Goal: Task Accomplishment & Management: Complete application form

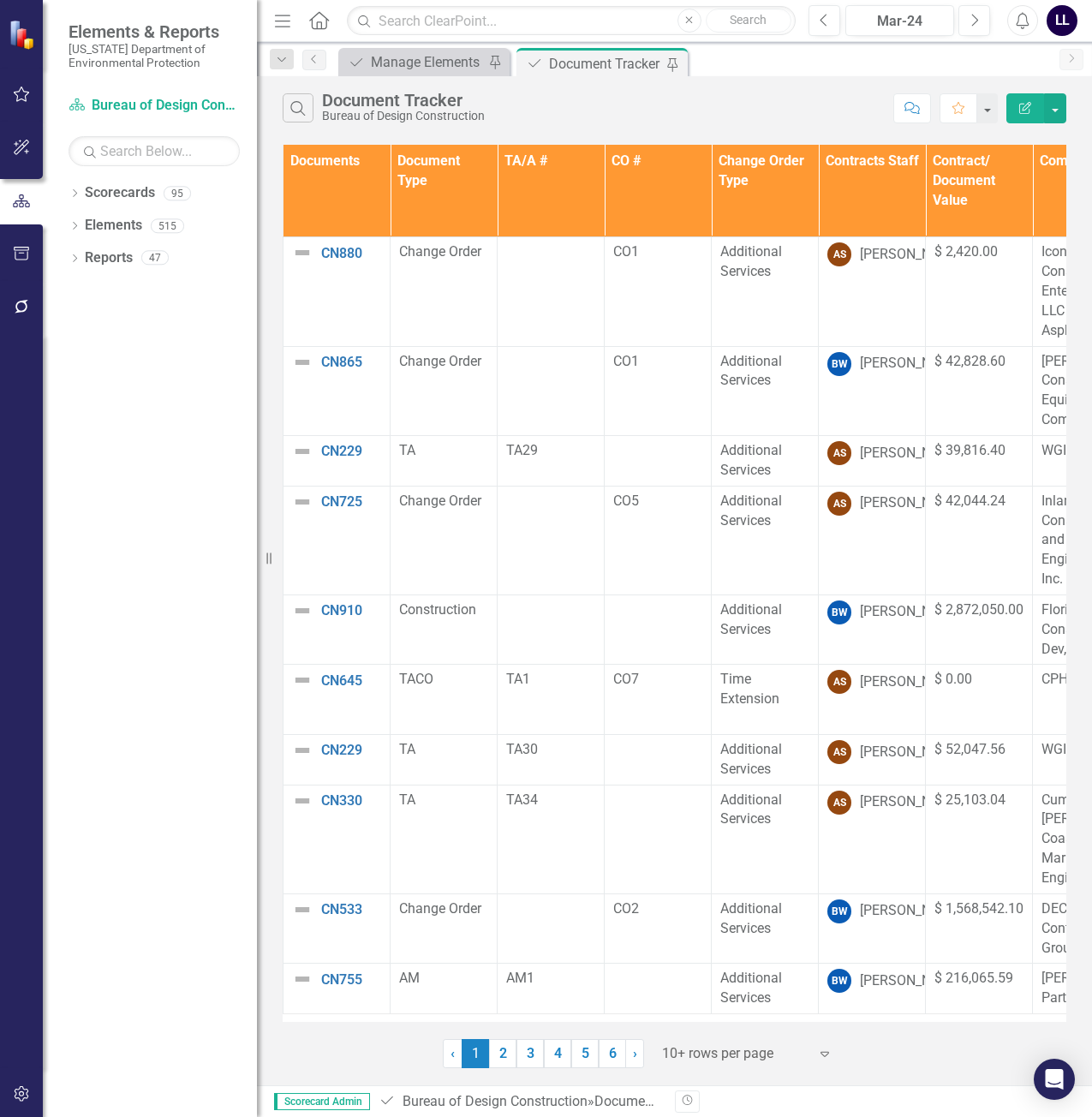
click at [340, 190] on th "Documents" at bounding box center [337, 191] width 107 height 92
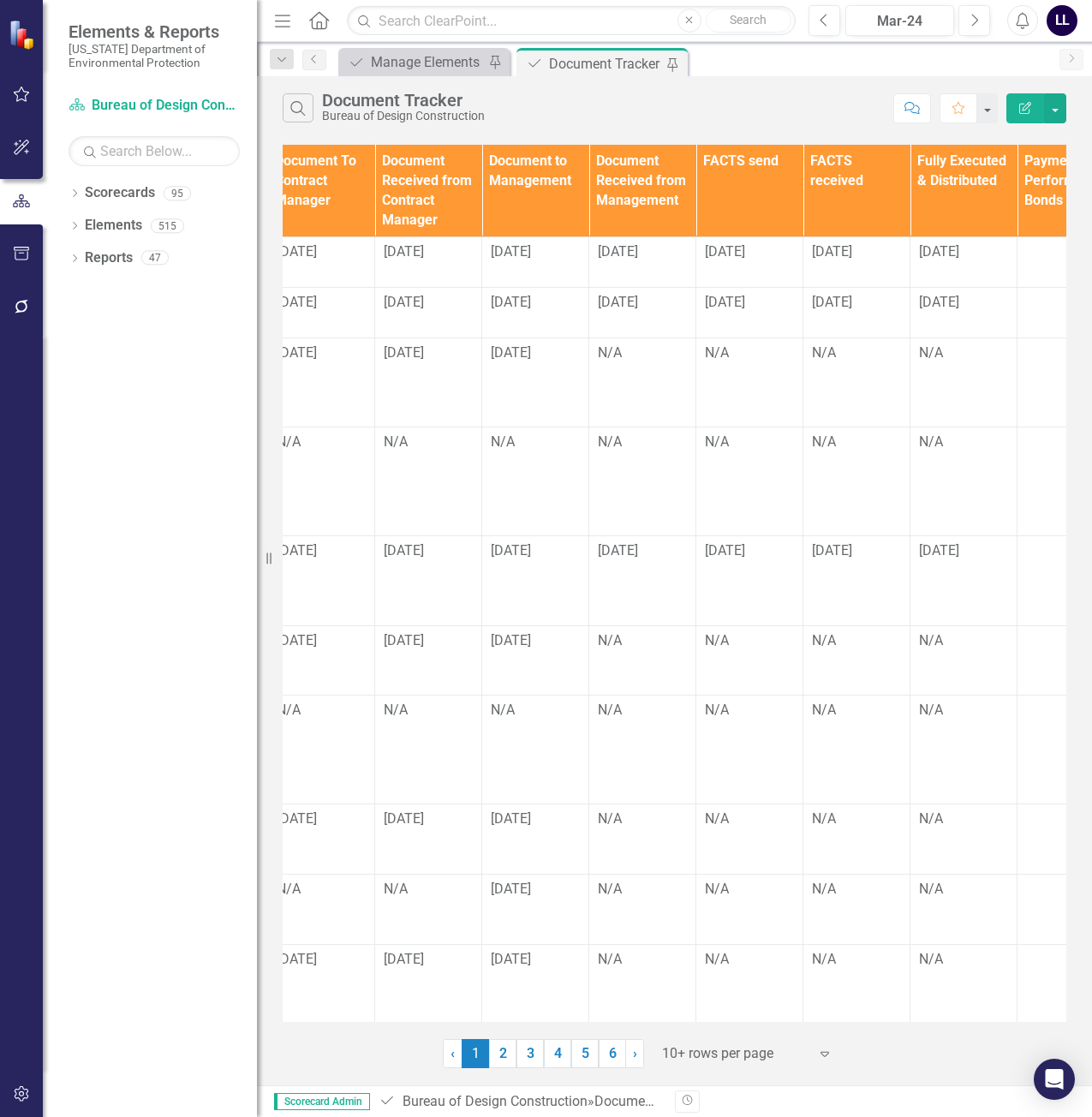
scroll to position [0, 2322]
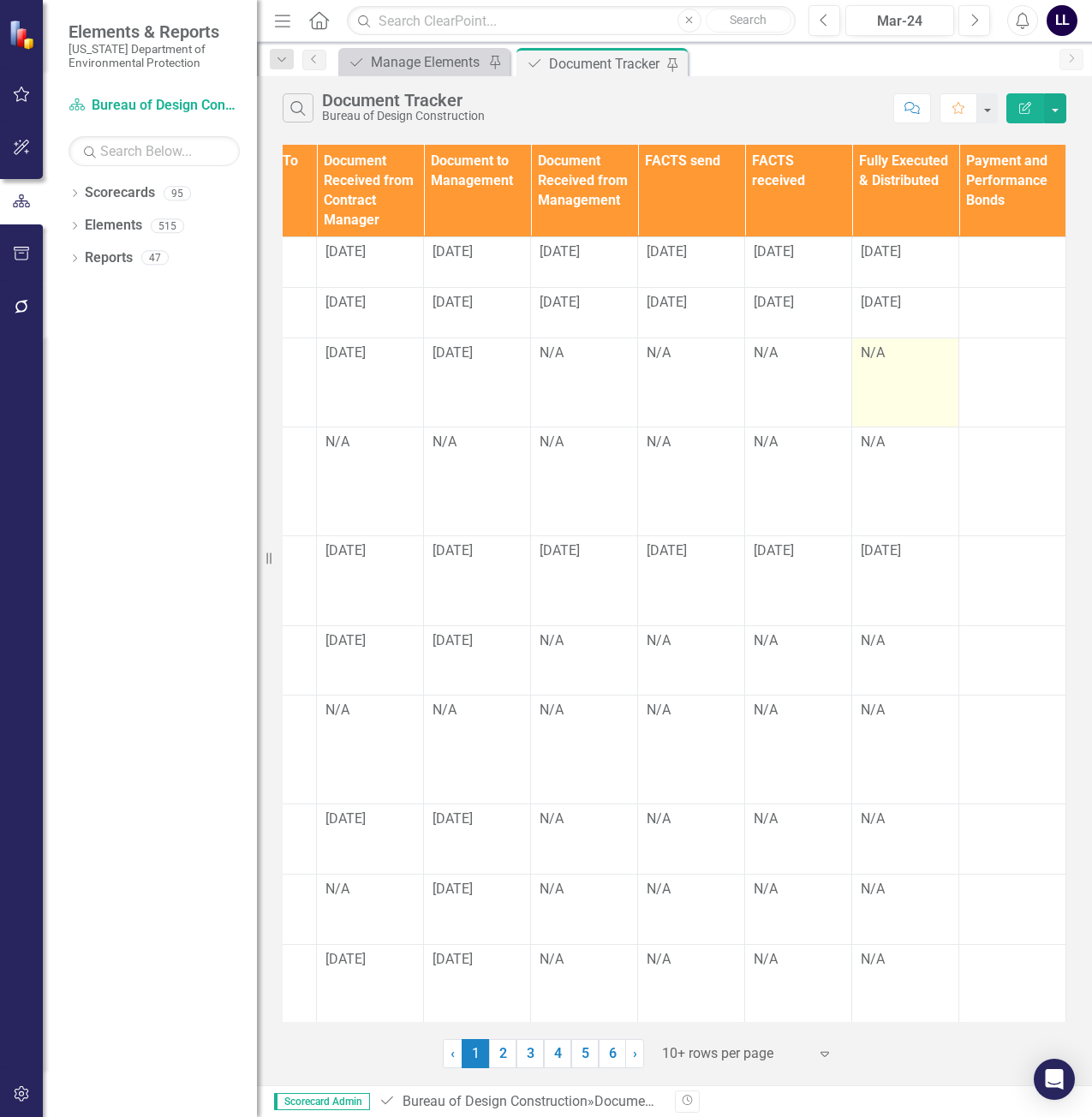
click at [885, 351] on div "N/A" at bounding box center [905, 353] width 89 height 20
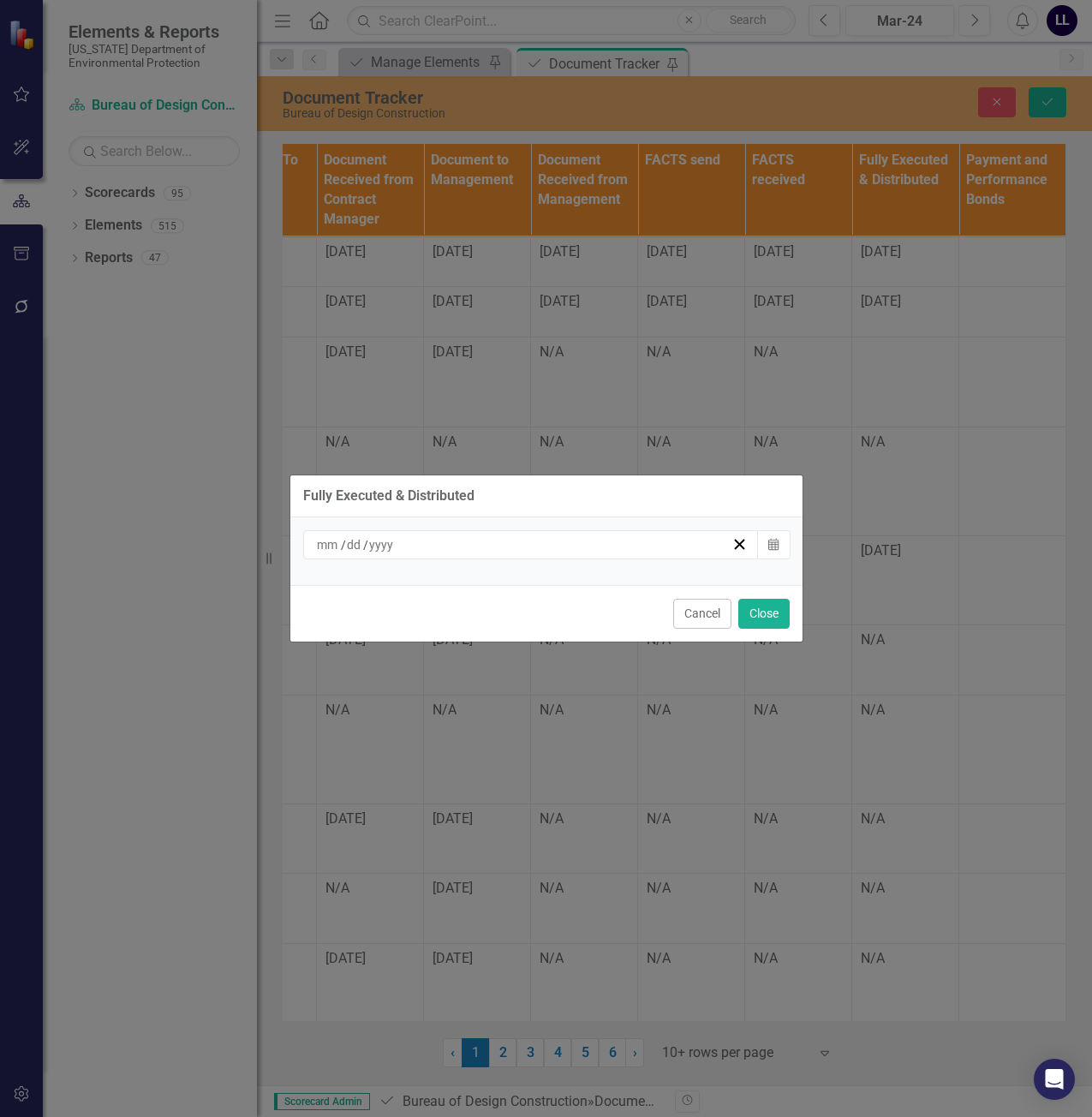
click at [615, 540] on div "/ /" at bounding box center [523, 545] width 418 height 17
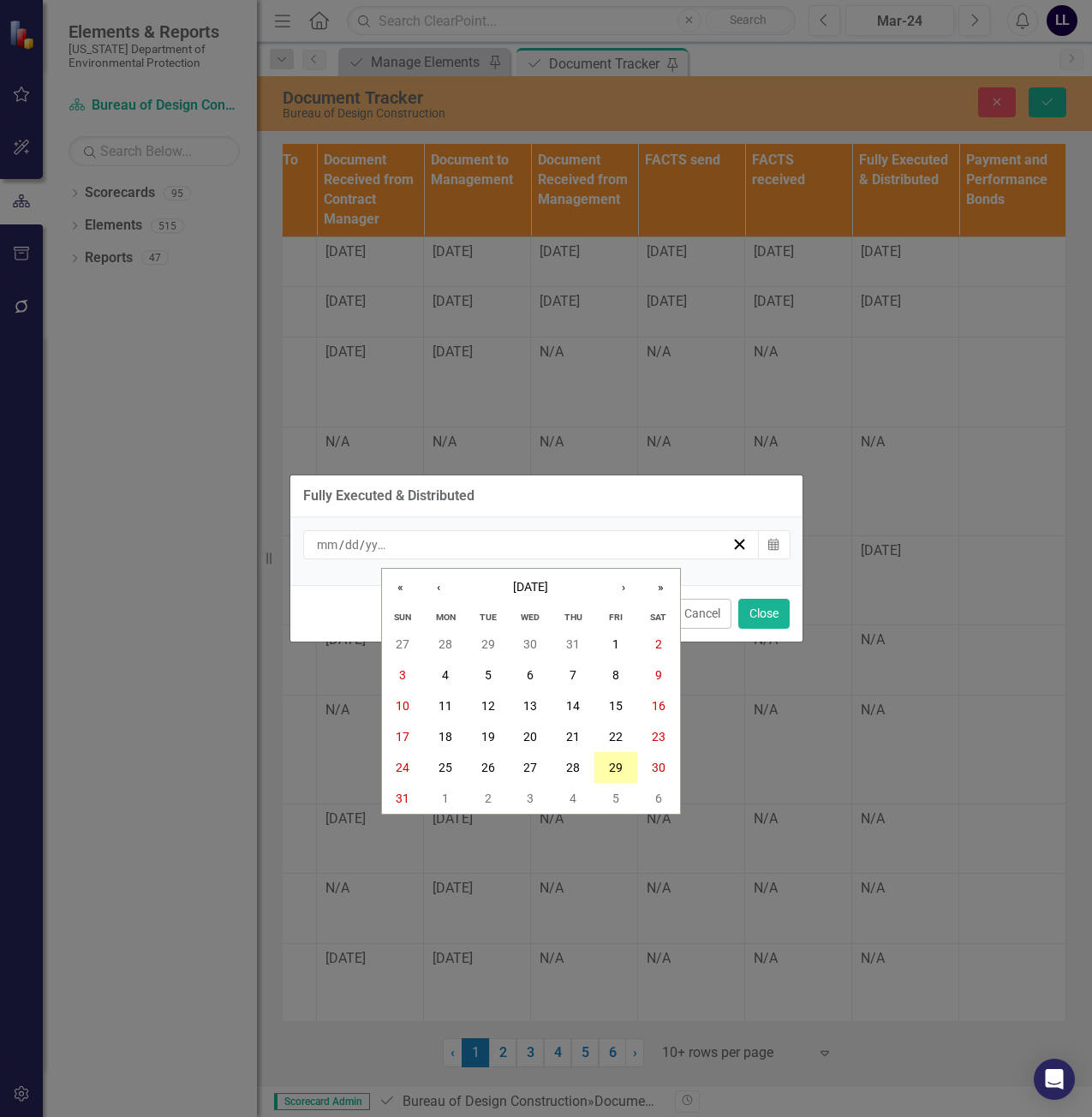
click at [614, 768] on abbr "29" at bounding box center [616, 768] width 14 height 14
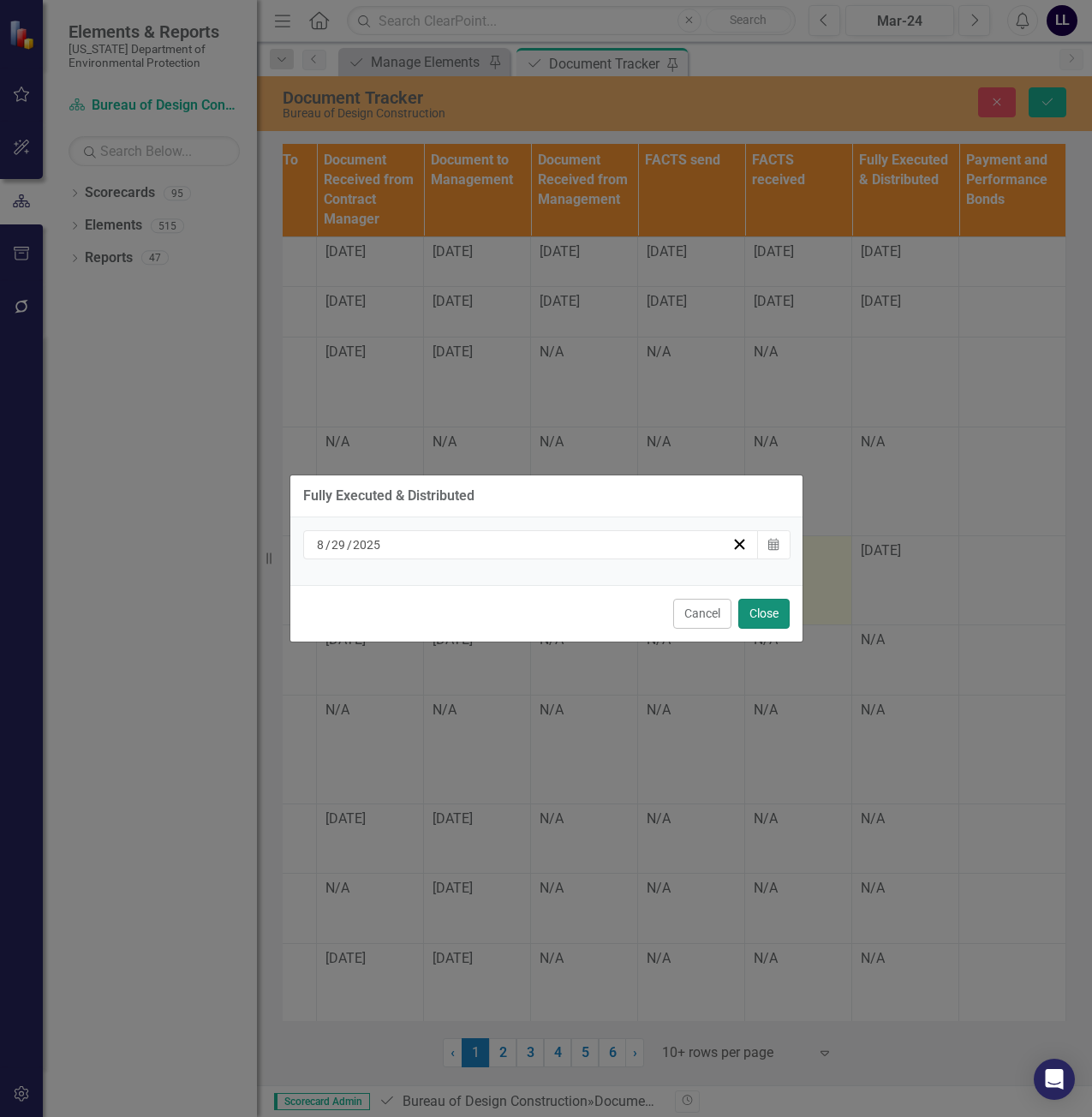
click at [760, 609] on button "Close" at bounding box center [764, 613] width 52 height 30
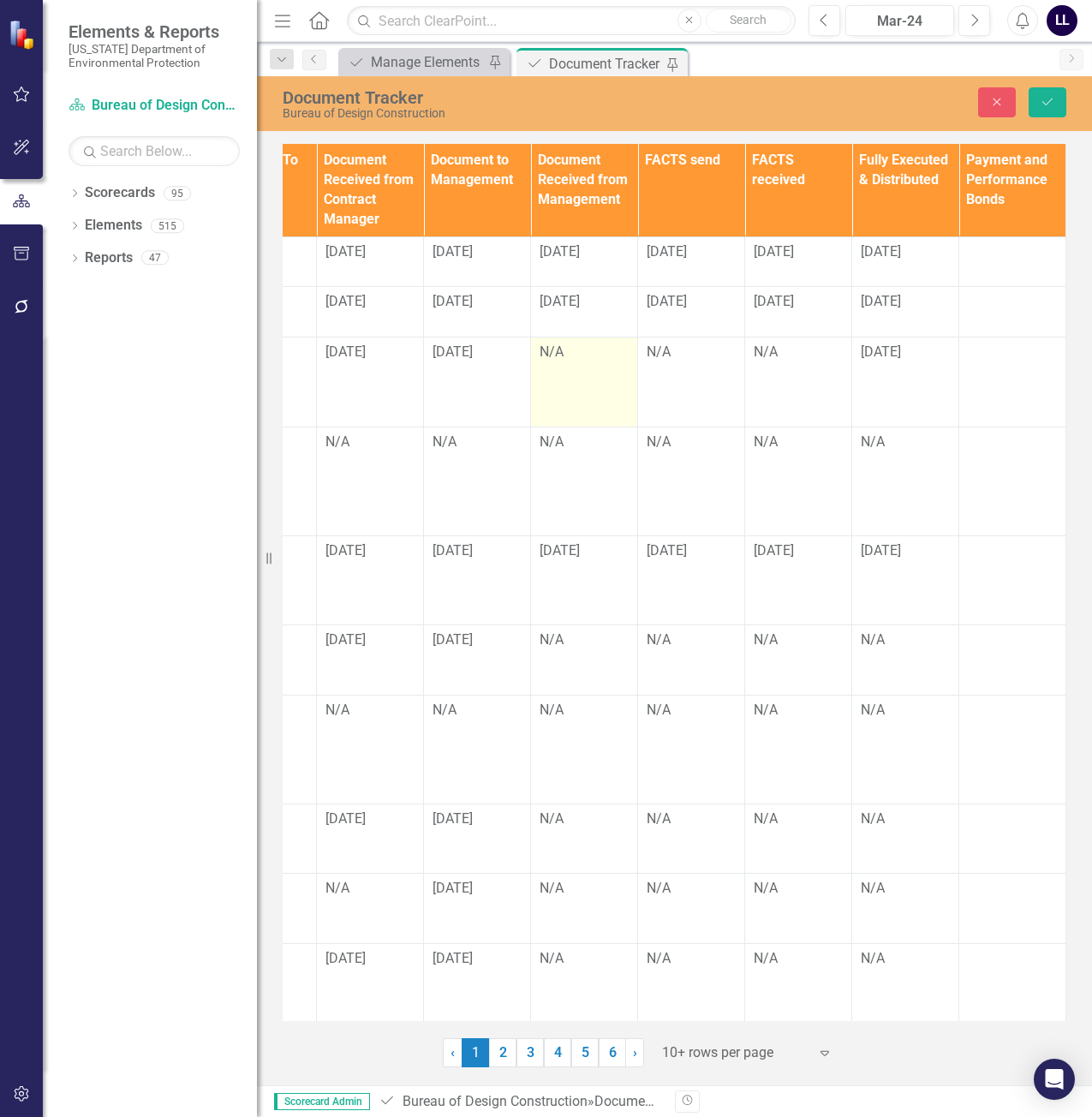
click at [551, 369] on td "N/A" at bounding box center [585, 381] width 107 height 89
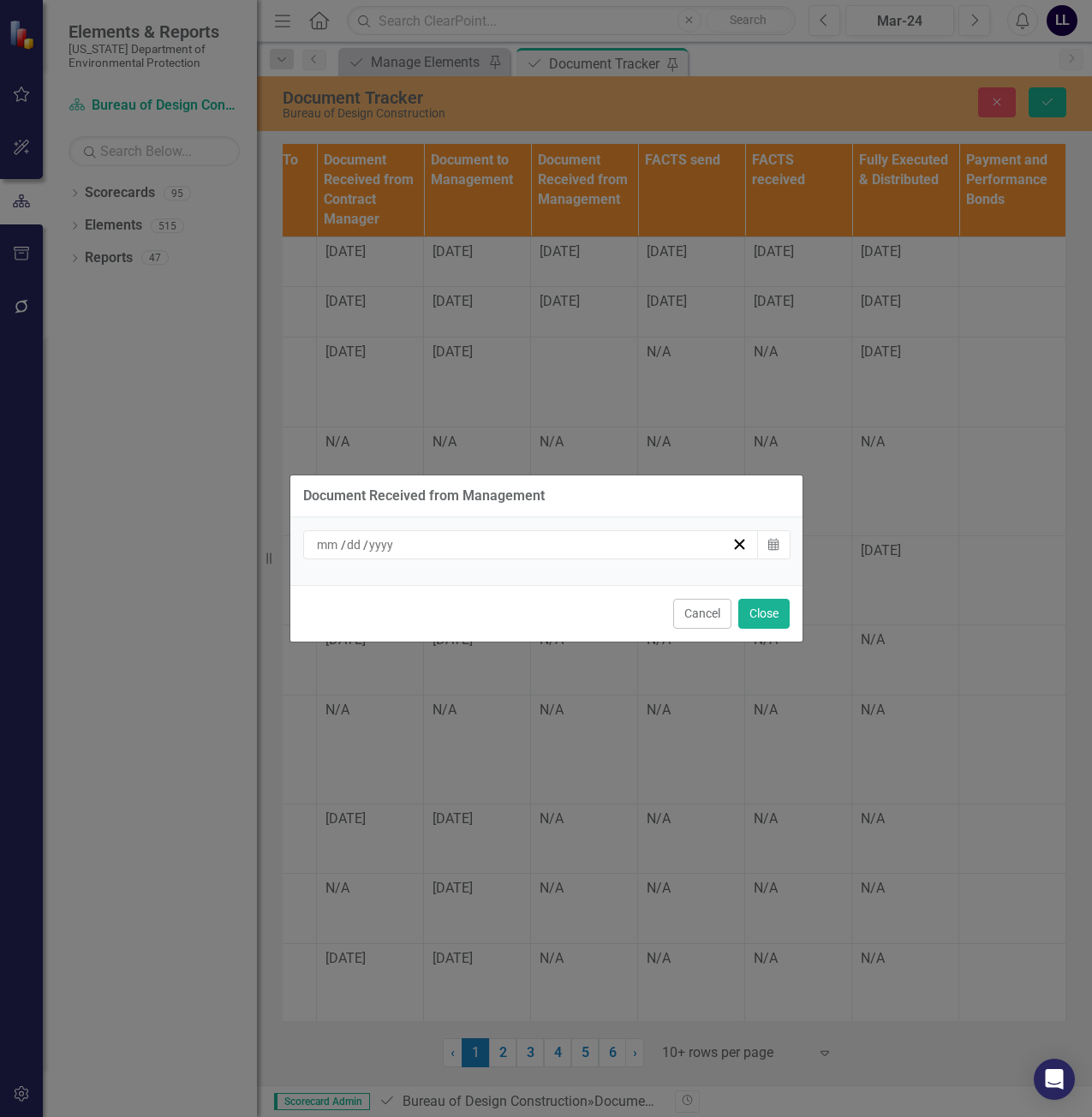
click at [539, 548] on div "/ /" at bounding box center [523, 545] width 418 height 17
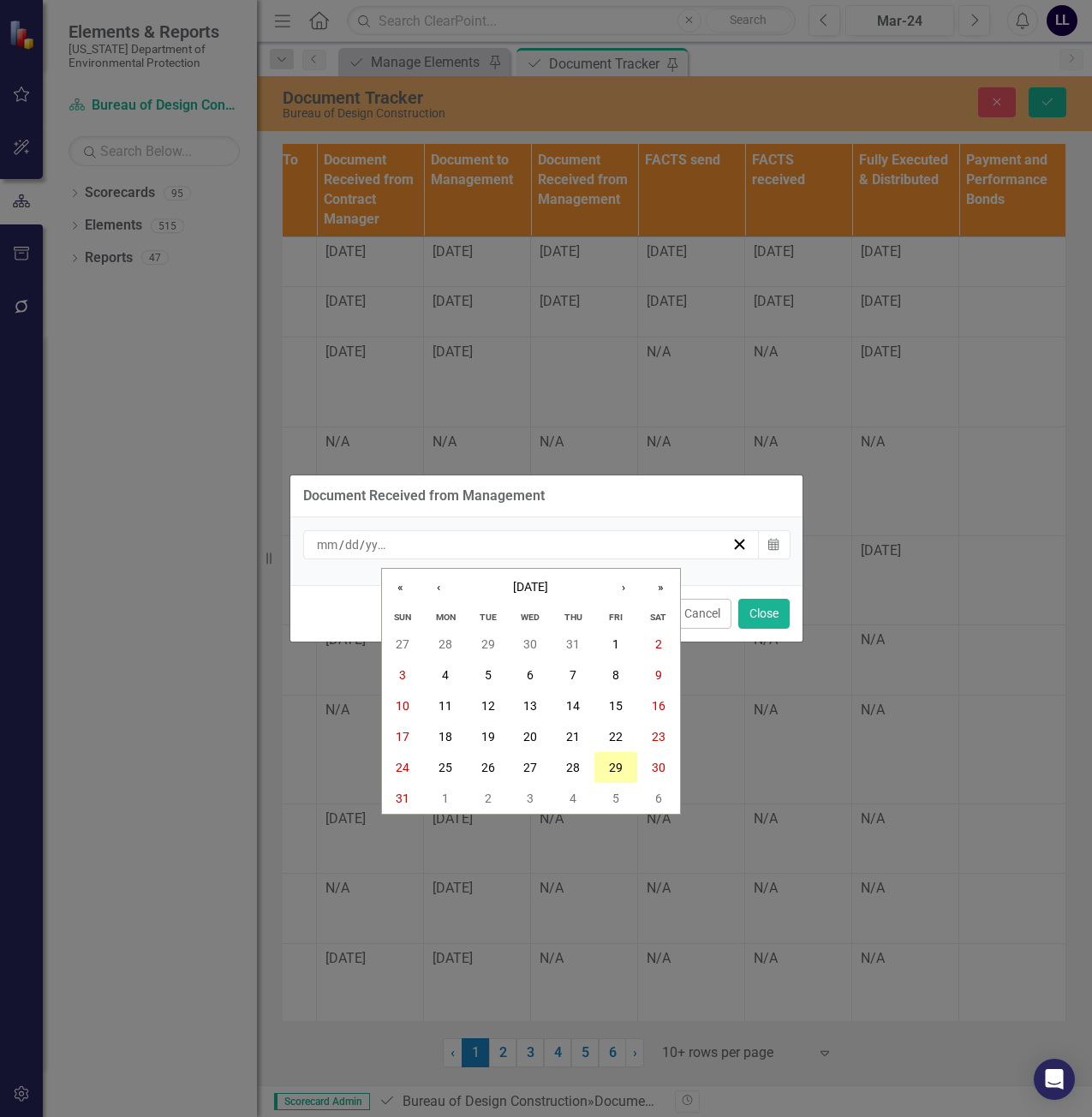
click at [618, 768] on abbr "29" at bounding box center [616, 768] width 14 height 14
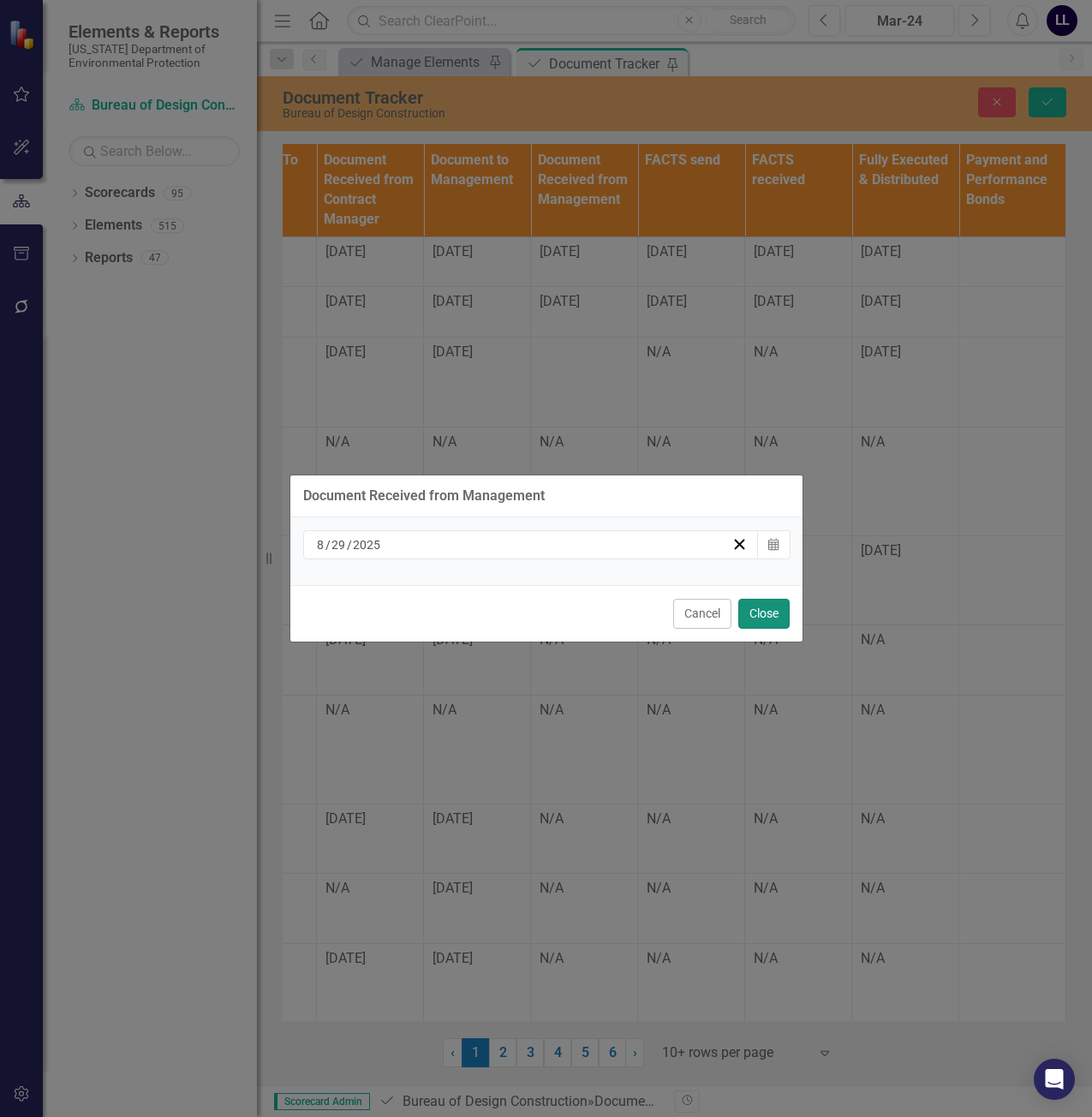
click at [762, 615] on button "Close" at bounding box center [764, 613] width 52 height 30
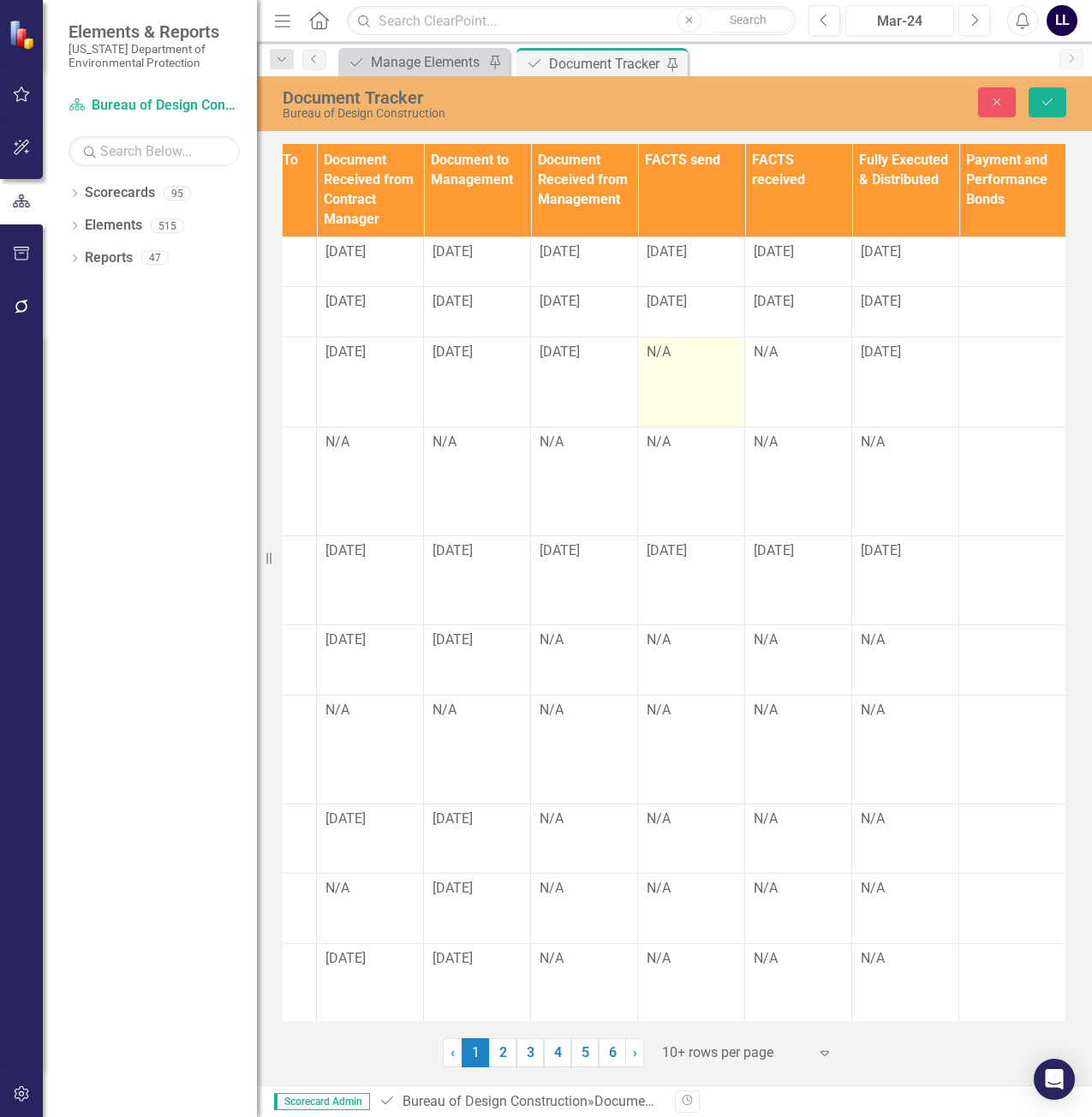
click at [699, 370] on td "N/A" at bounding box center [692, 381] width 107 height 89
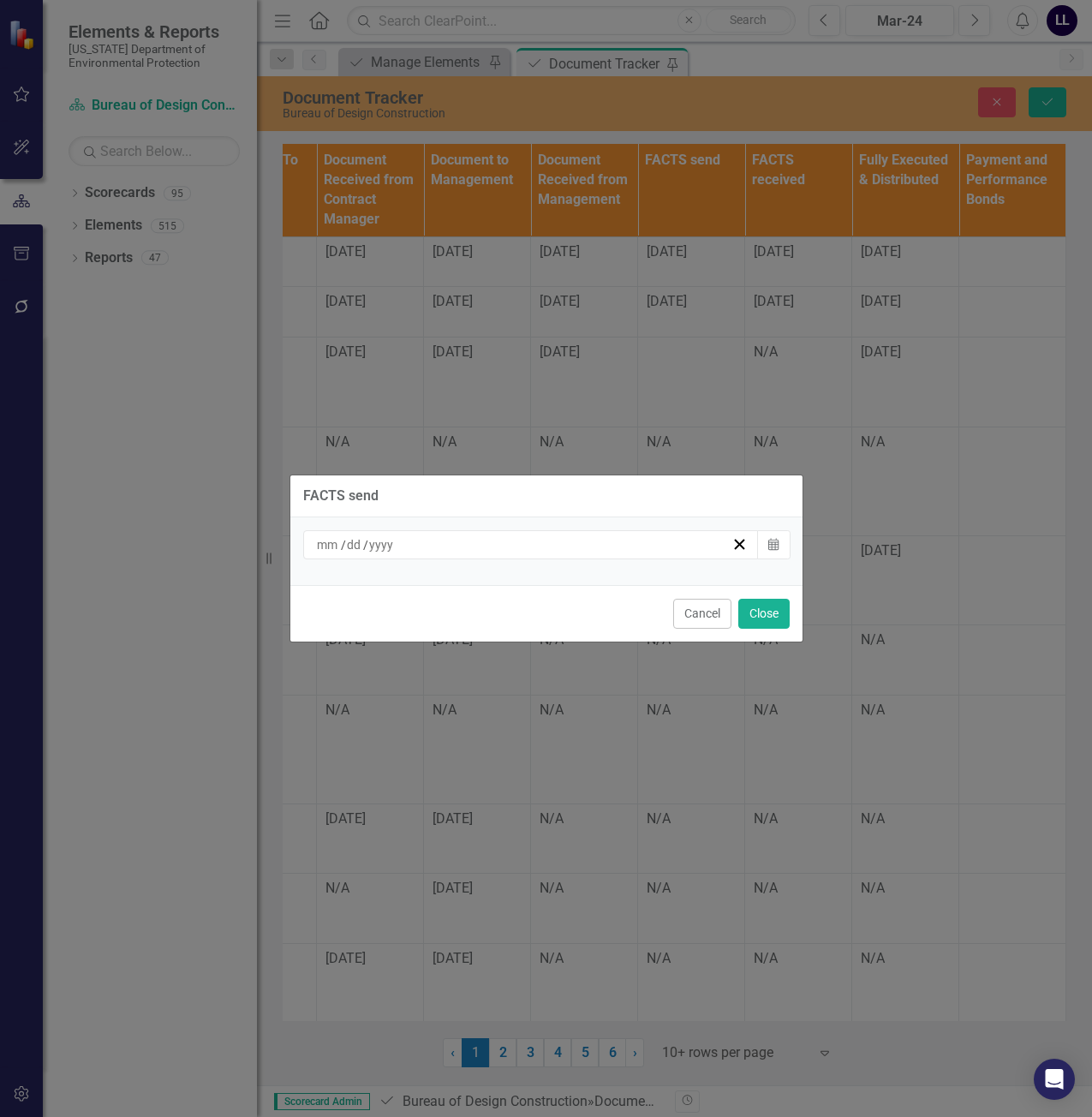
click at [627, 555] on div "/ /" at bounding box center [532, 544] width 457 height 29
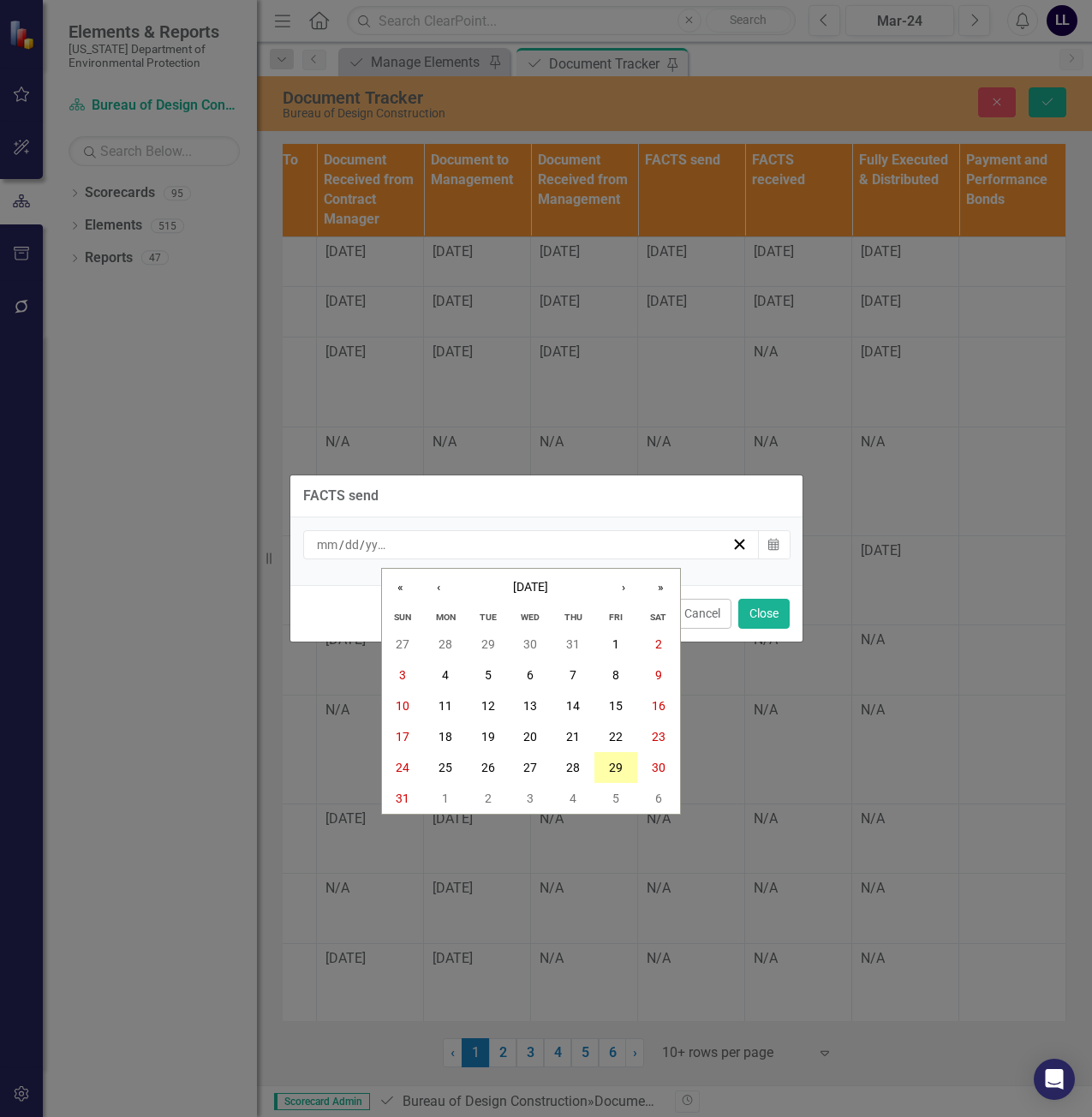
click at [617, 767] on abbr "29" at bounding box center [616, 768] width 14 height 14
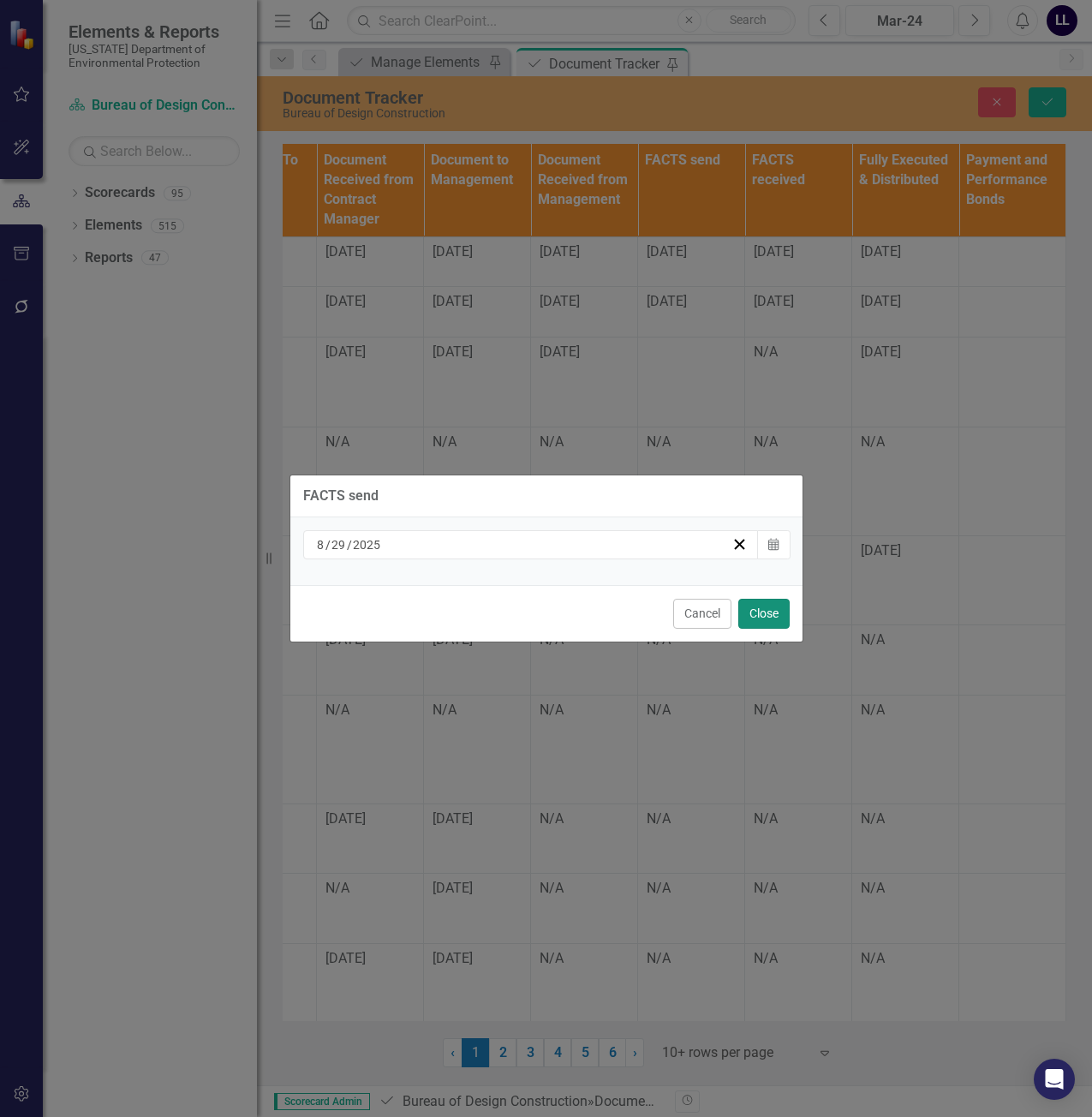
click at [759, 614] on button "Close" at bounding box center [764, 613] width 52 height 30
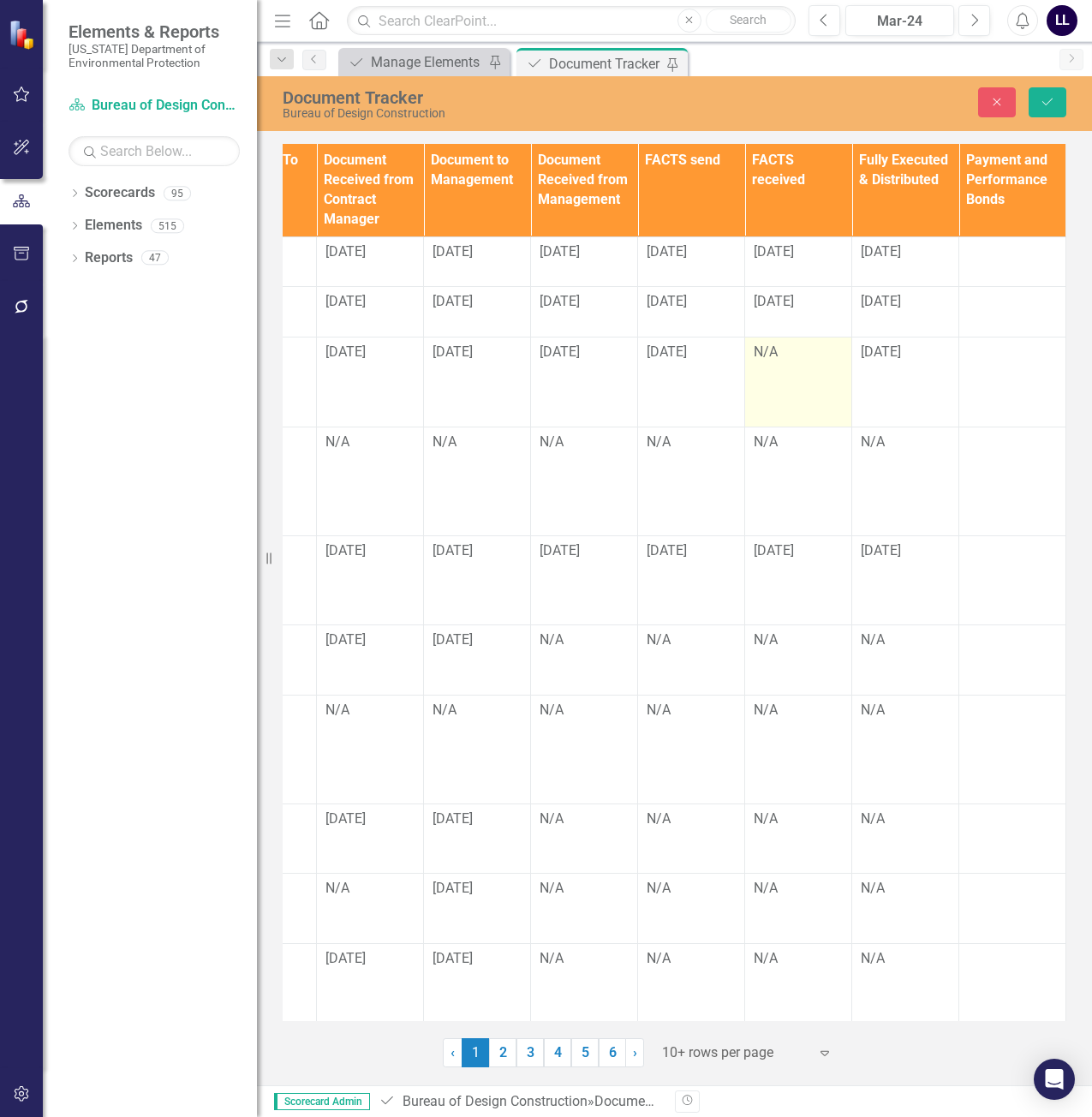
click at [811, 374] on td "N/A" at bounding box center [799, 381] width 107 height 89
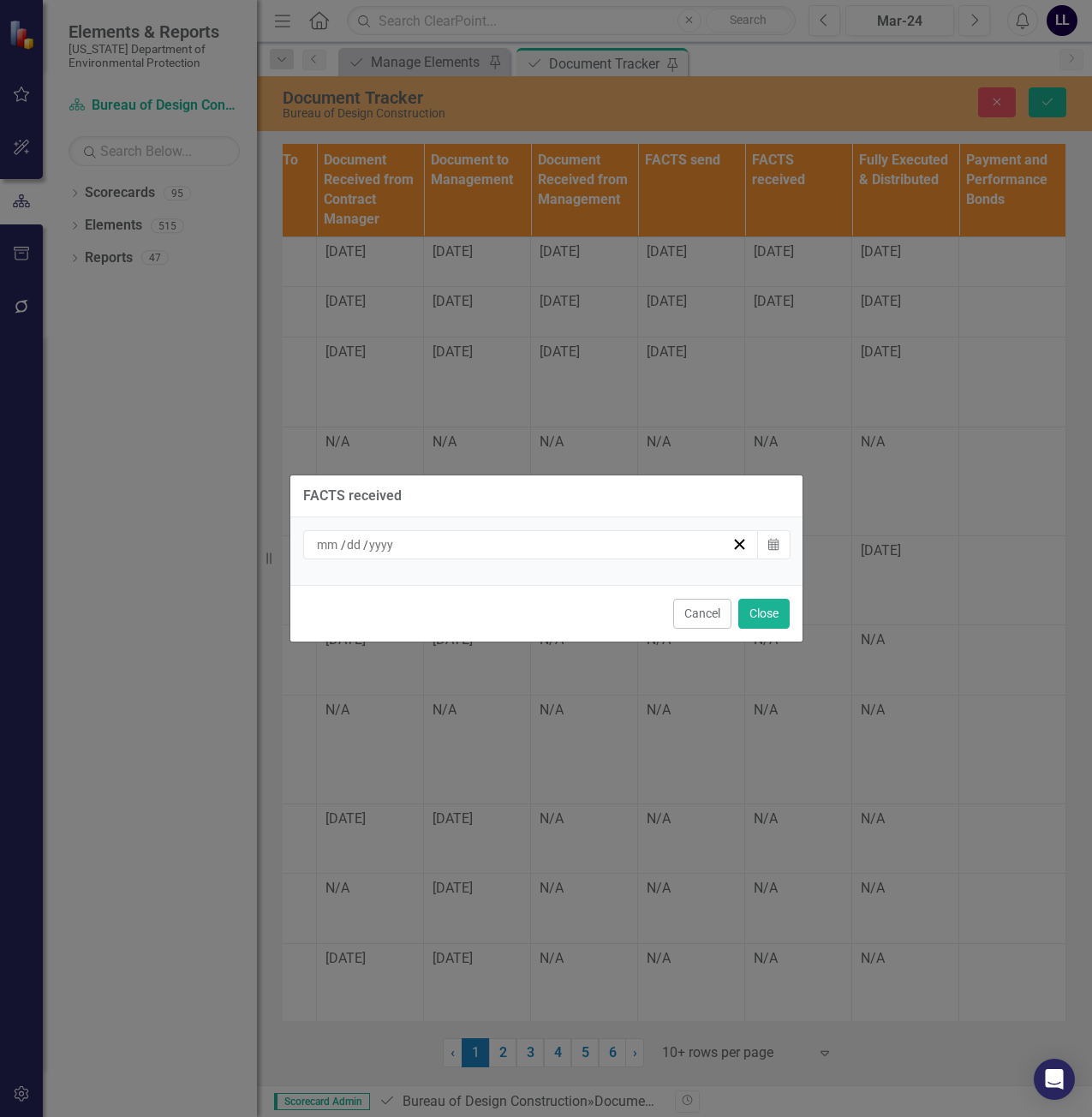
click at [635, 545] on div "/ /" at bounding box center [523, 545] width 418 height 17
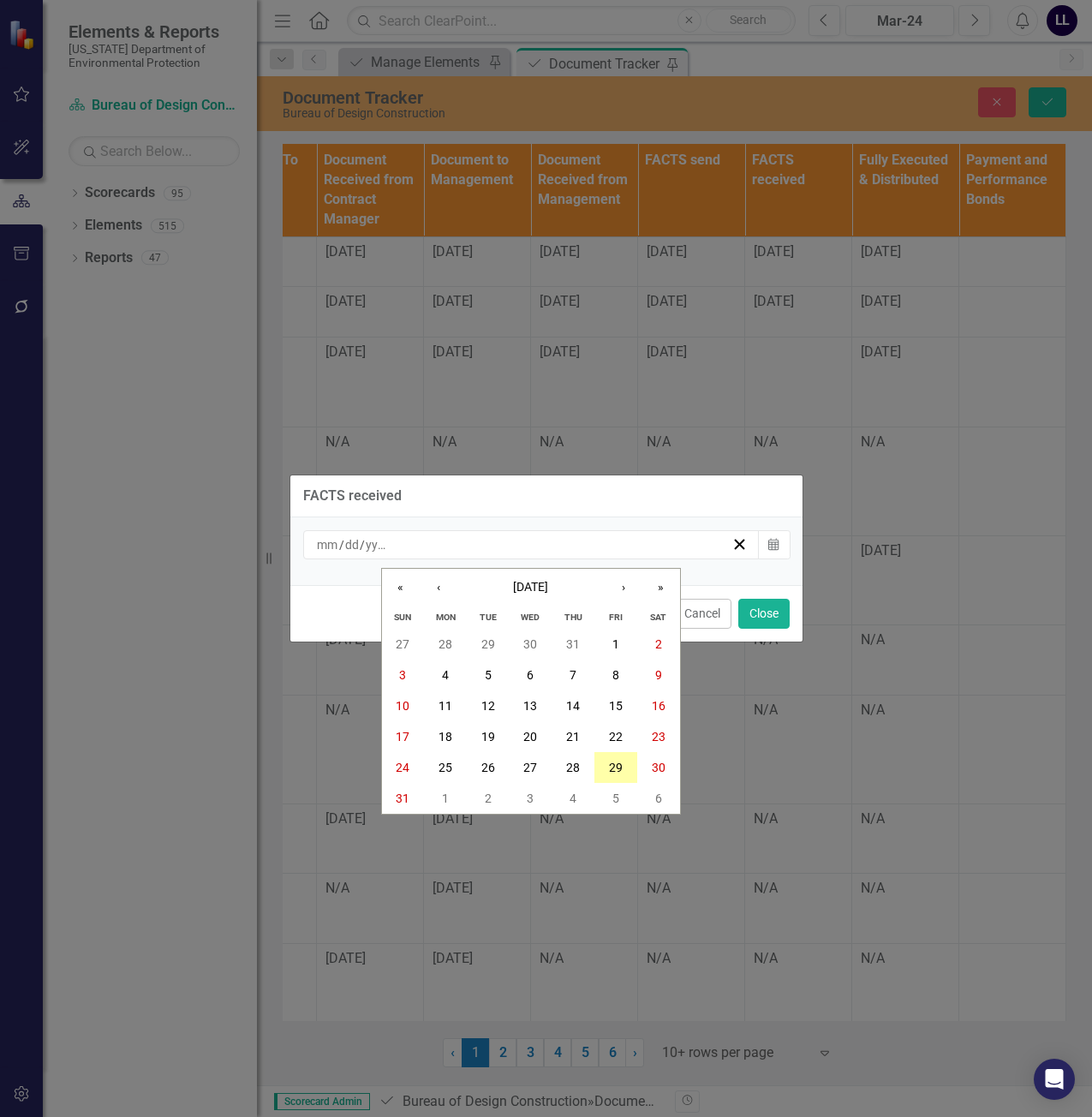
click at [619, 765] on abbr "29" at bounding box center [616, 768] width 14 height 14
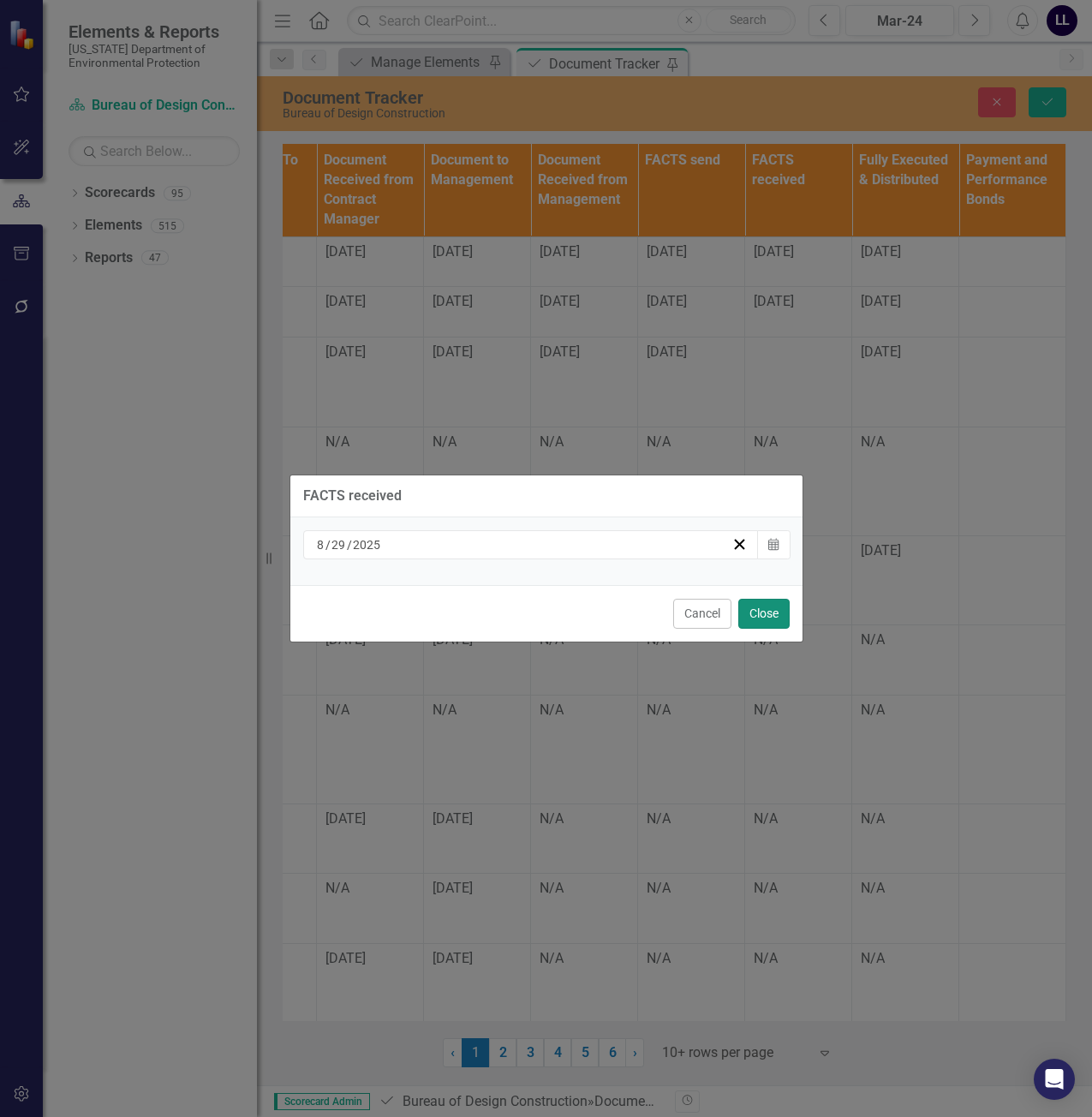
click at [769, 613] on button "Close" at bounding box center [764, 613] width 52 height 30
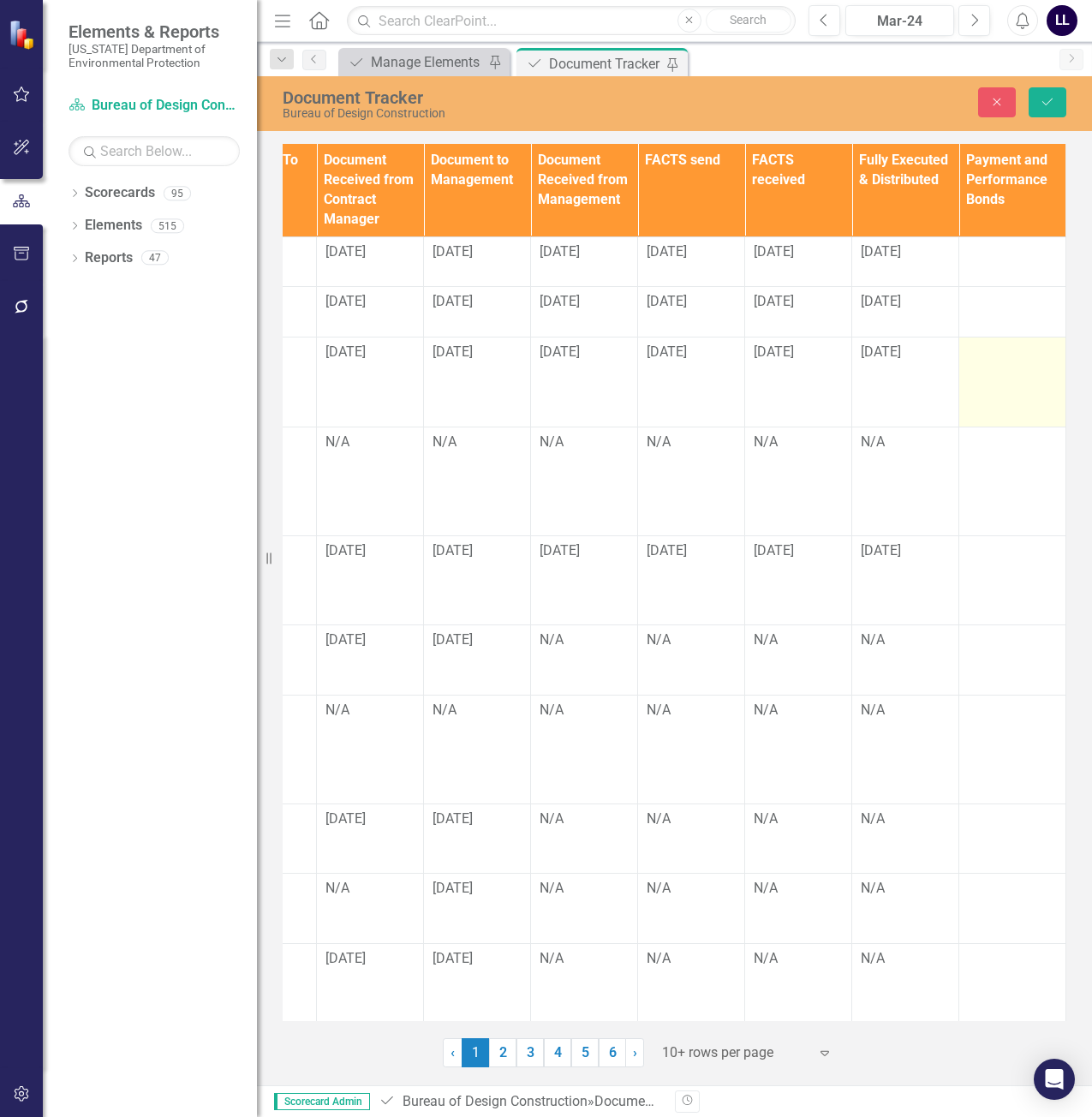
click at [991, 353] on div at bounding box center [1012, 353] width 89 height 21
click at [991, 353] on input "text" at bounding box center [1012, 359] width 89 height 32
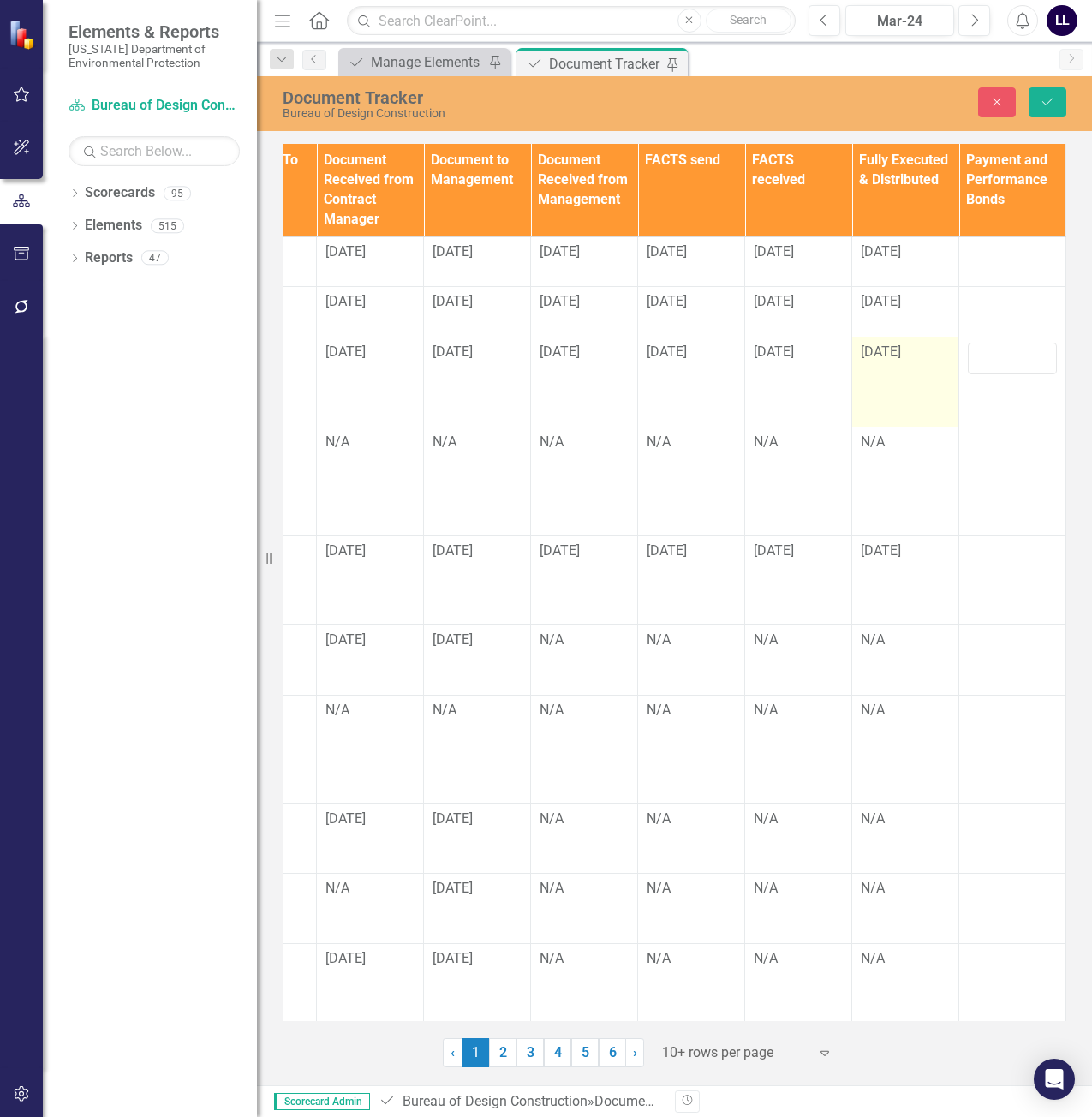
click at [894, 371] on td "[DATE]" at bounding box center [906, 381] width 107 height 89
click at [1050, 96] on icon "Save" at bounding box center [1048, 101] width 15 height 12
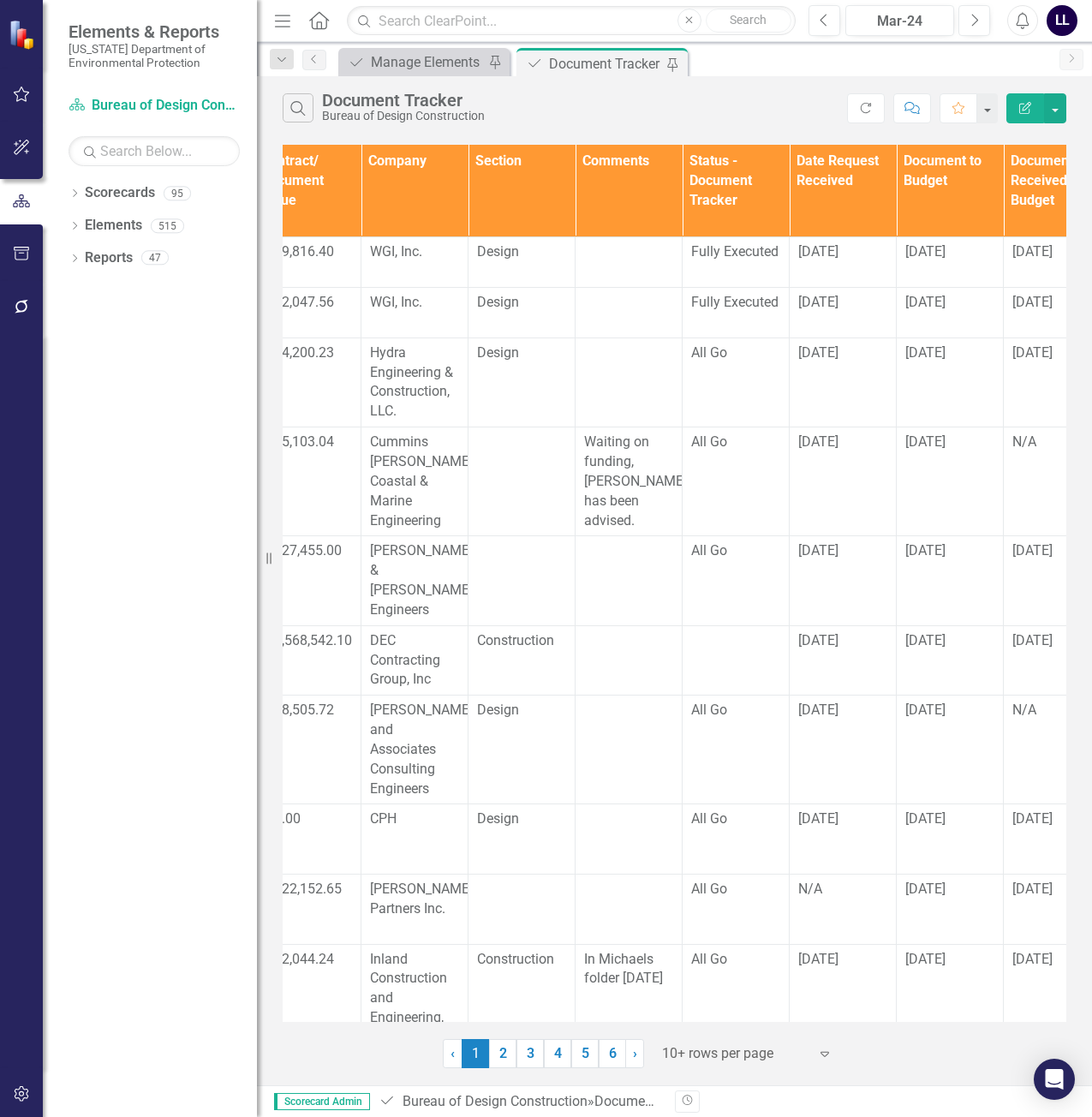
scroll to position [0, 690]
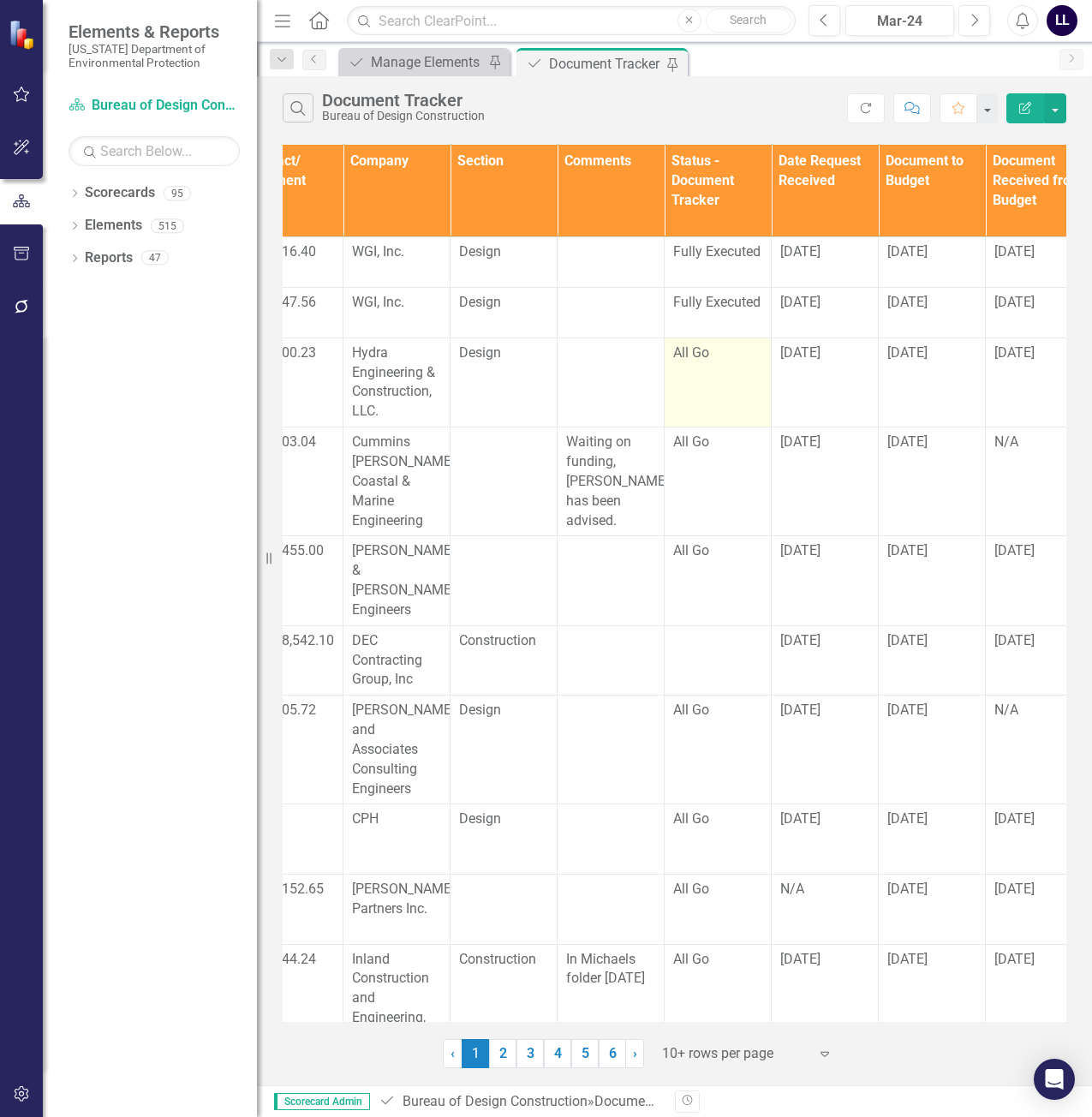
click at [712, 351] on div "All Go" at bounding box center [718, 353] width 89 height 20
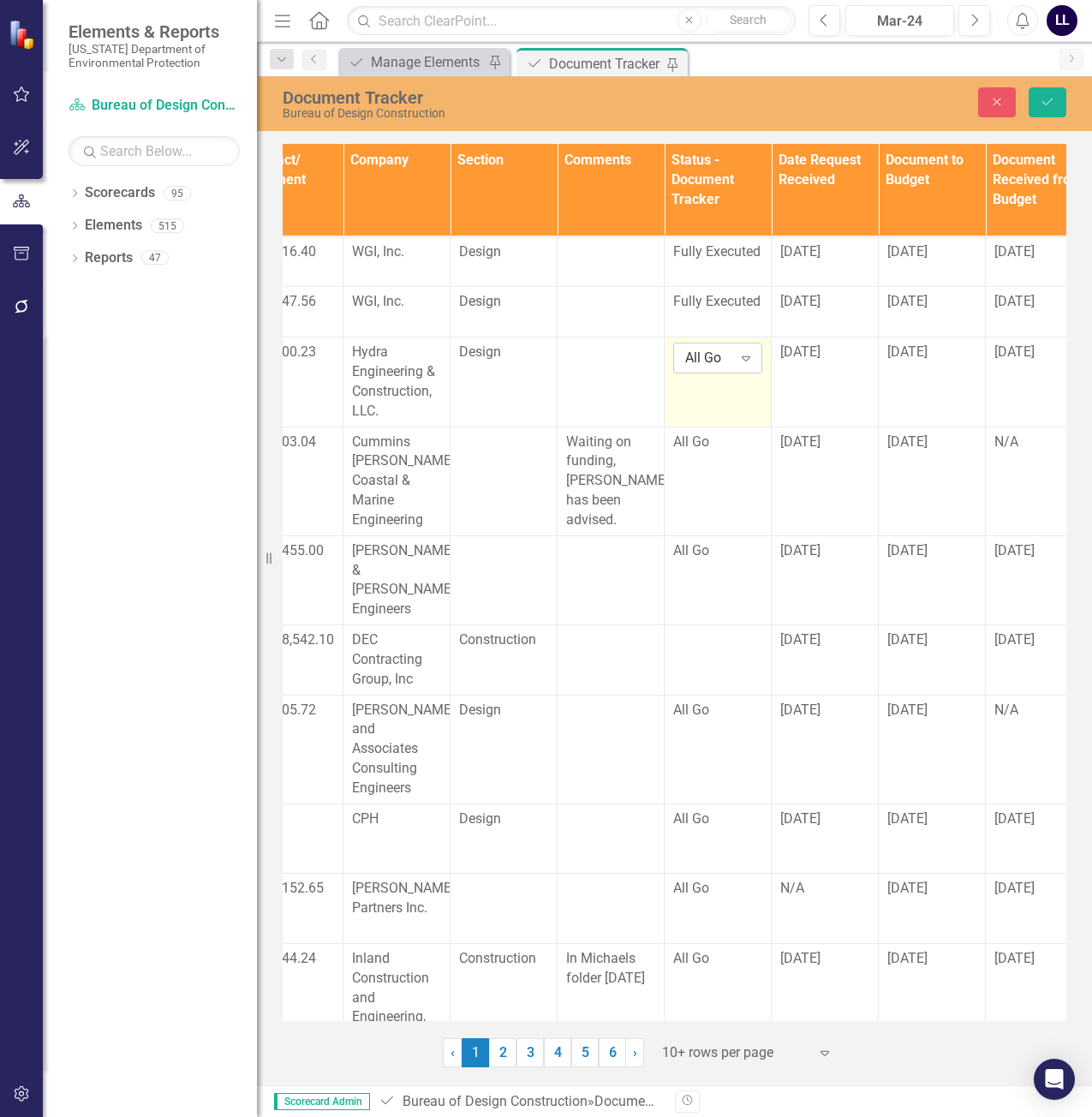
click at [725, 363] on div "All Go" at bounding box center [709, 358] width 47 height 20
click at [732, 449] on div "Fully Executed" at bounding box center [745, 444] width 110 height 20
click at [1054, 100] on icon "Save" at bounding box center [1048, 101] width 15 height 12
